Goal: Task Accomplishment & Management: Manage account settings

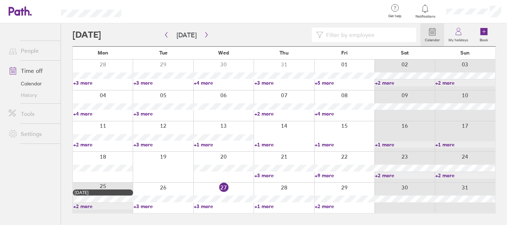
click at [330, 204] on link "+2 more" at bounding box center [345, 206] width 60 height 6
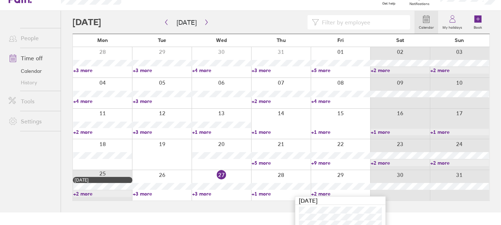
scroll to position [18, 0]
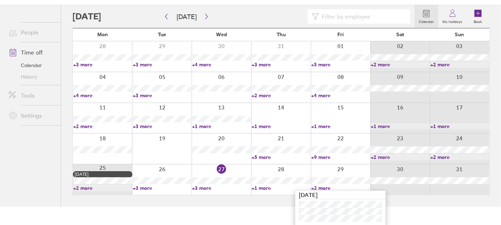
click at [210, 189] on link "+3 more" at bounding box center [221, 188] width 59 height 6
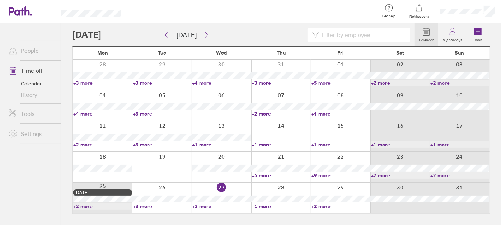
scroll to position [0, 0]
click at [209, 207] on link "+3 more" at bounding box center [224, 206] width 60 height 6
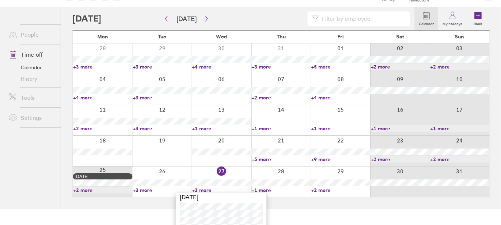
scroll to position [25, 0]
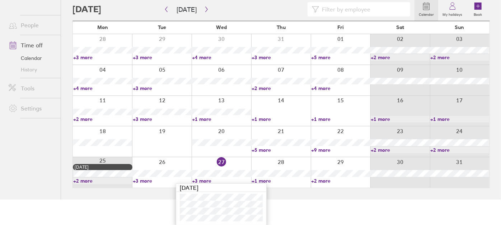
click at [205, 180] on link "+3 more" at bounding box center [221, 181] width 59 height 6
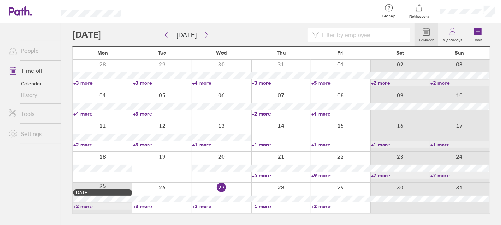
scroll to position [0, 0]
click at [267, 206] on link "+1 more" at bounding box center [284, 206] width 60 height 6
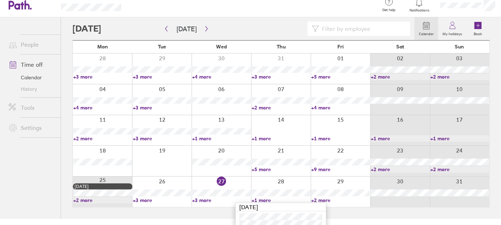
scroll to position [11, 0]
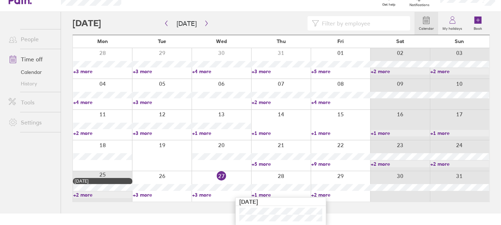
click at [262, 194] on link "+1 more" at bounding box center [280, 195] width 59 height 6
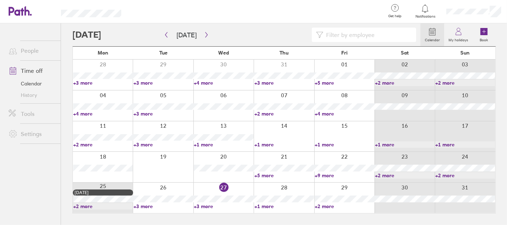
click at [329, 205] on link "+2 more" at bounding box center [345, 206] width 60 height 6
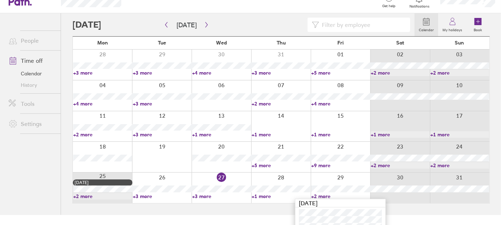
scroll to position [18, 0]
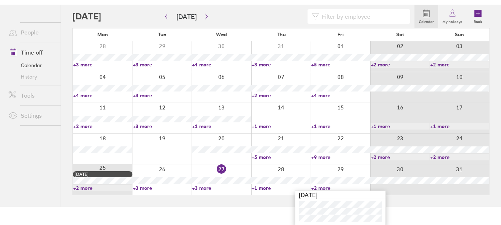
click at [325, 189] on link "+2 more" at bounding box center [340, 188] width 59 height 6
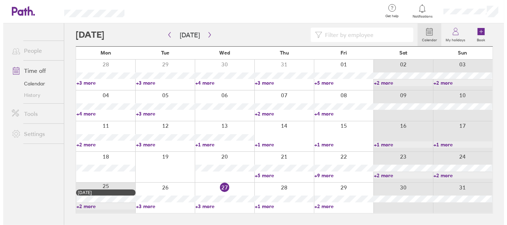
scroll to position [0, 0]
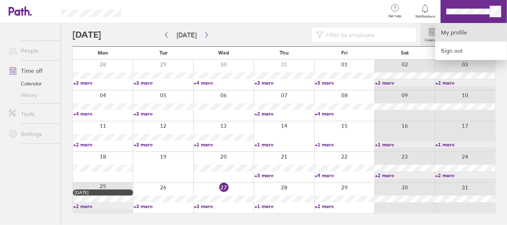
click at [469, 32] on link "My profile" at bounding box center [471, 32] width 72 height 18
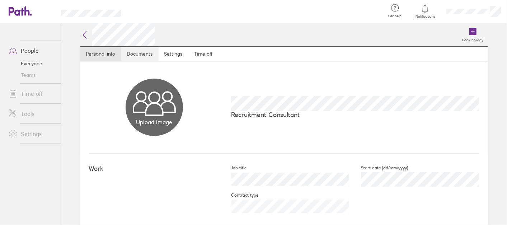
click at [151, 55] on link "Documents" at bounding box center [139, 54] width 37 height 14
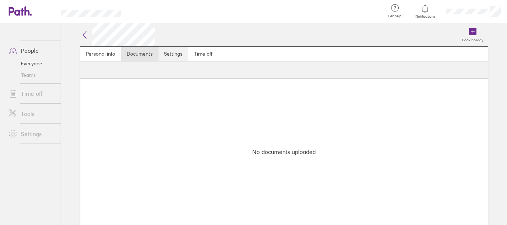
click at [182, 55] on link "Settings" at bounding box center [174, 54] width 30 height 14
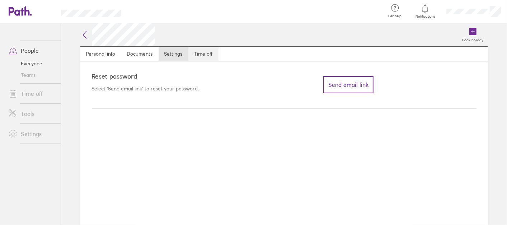
click at [210, 54] on link "Time off" at bounding box center [203, 54] width 30 height 14
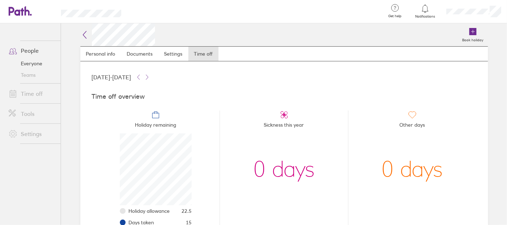
scroll to position [72, 72]
click at [468, 30] on icon at bounding box center [472, 31] width 9 height 9
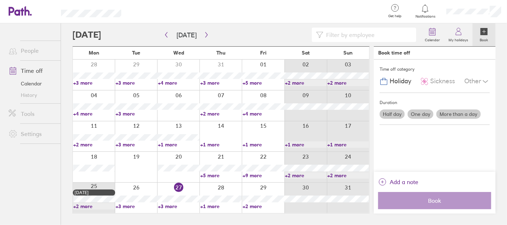
click at [396, 115] on label "Half day" at bounding box center [392, 113] width 25 height 9
click at [0, 0] on input "Half day" at bounding box center [0, 0] width 0 height 0
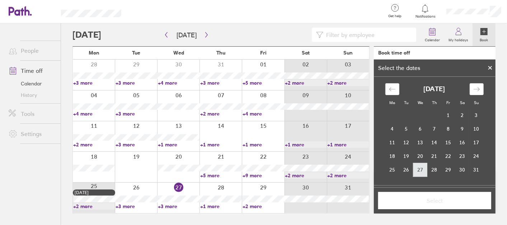
click at [419, 172] on td "27" at bounding box center [420, 170] width 14 height 14
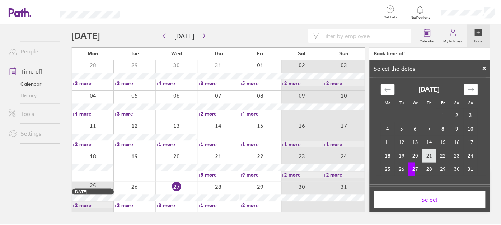
scroll to position [55, 0]
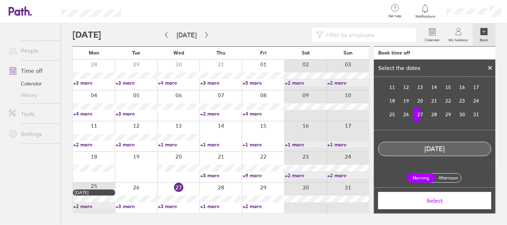
click at [440, 180] on label "Afternoon" at bounding box center [448, 178] width 29 height 9
click at [0, 0] on input "Afternoon" at bounding box center [0, 0] width 0 height 0
click at [437, 206] on button "Select" at bounding box center [434, 200] width 113 height 17
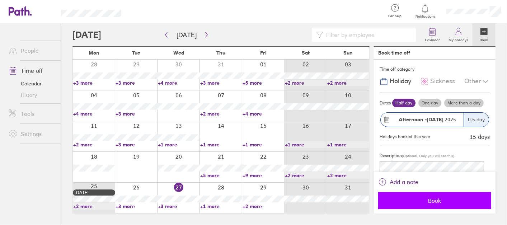
click at [449, 194] on button "Book" at bounding box center [434, 200] width 113 height 17
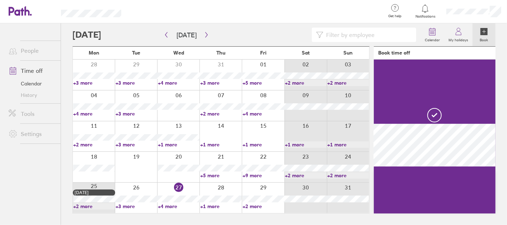
drag, startPoint x: 172, startPoint y: 206, endPoint x: 207, endPoint y: 173, distance: 48.0
click at [172, 206] on link "+4 more" at bounding box center [179, 206] width 42 height 6
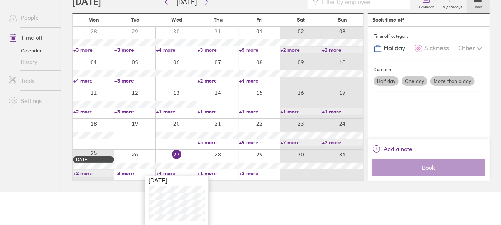
scroll to position [0, 0]
